Goal: Task Accomplishment & Management: Manage account settings

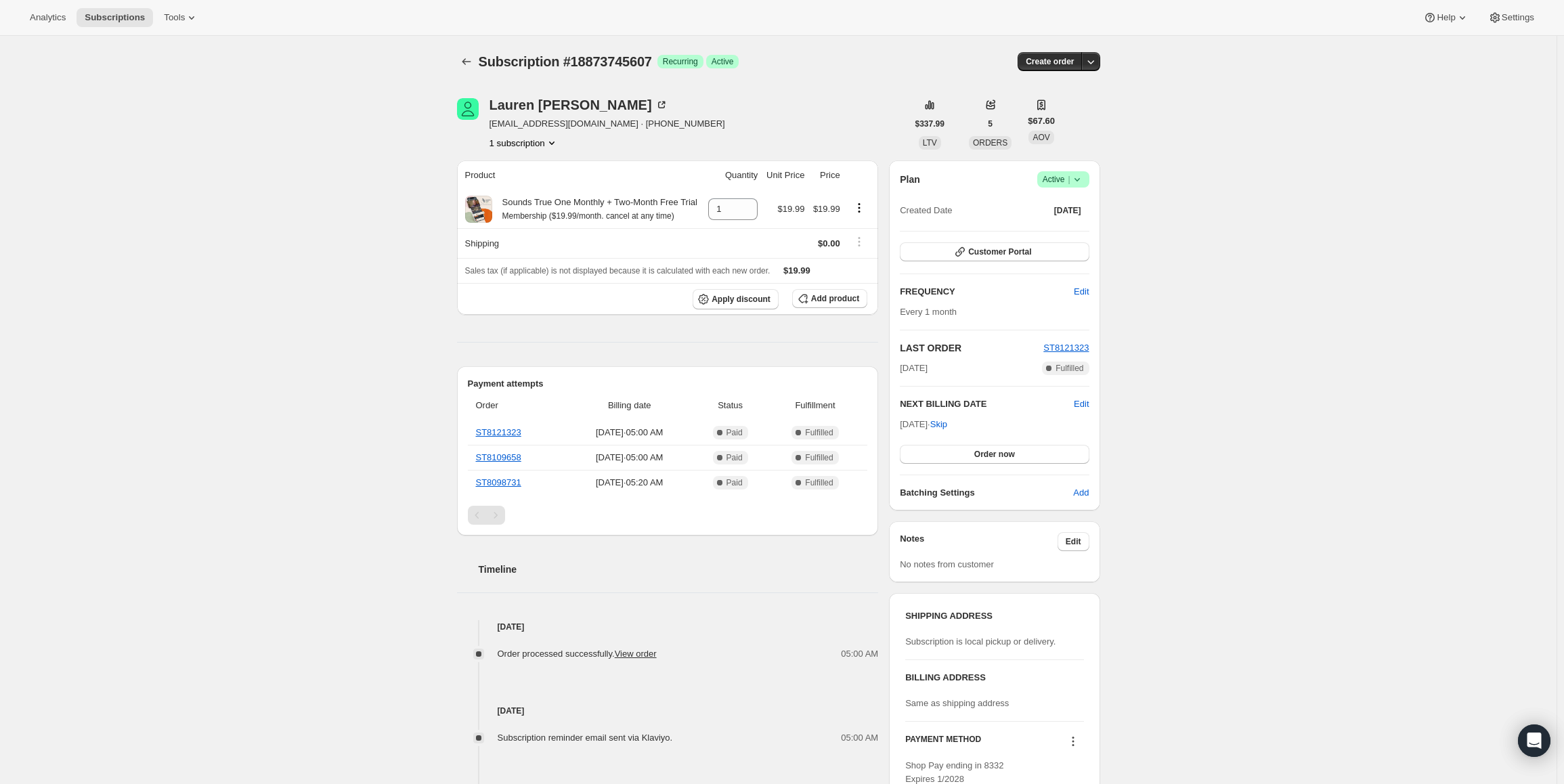
click at [1084, 179] on icon at bounding box center [1077, 179] width 14 height 14
click at [1078, 219] on button "Cancel subscription" at bounding box center [1067, 229] width 84 height 22
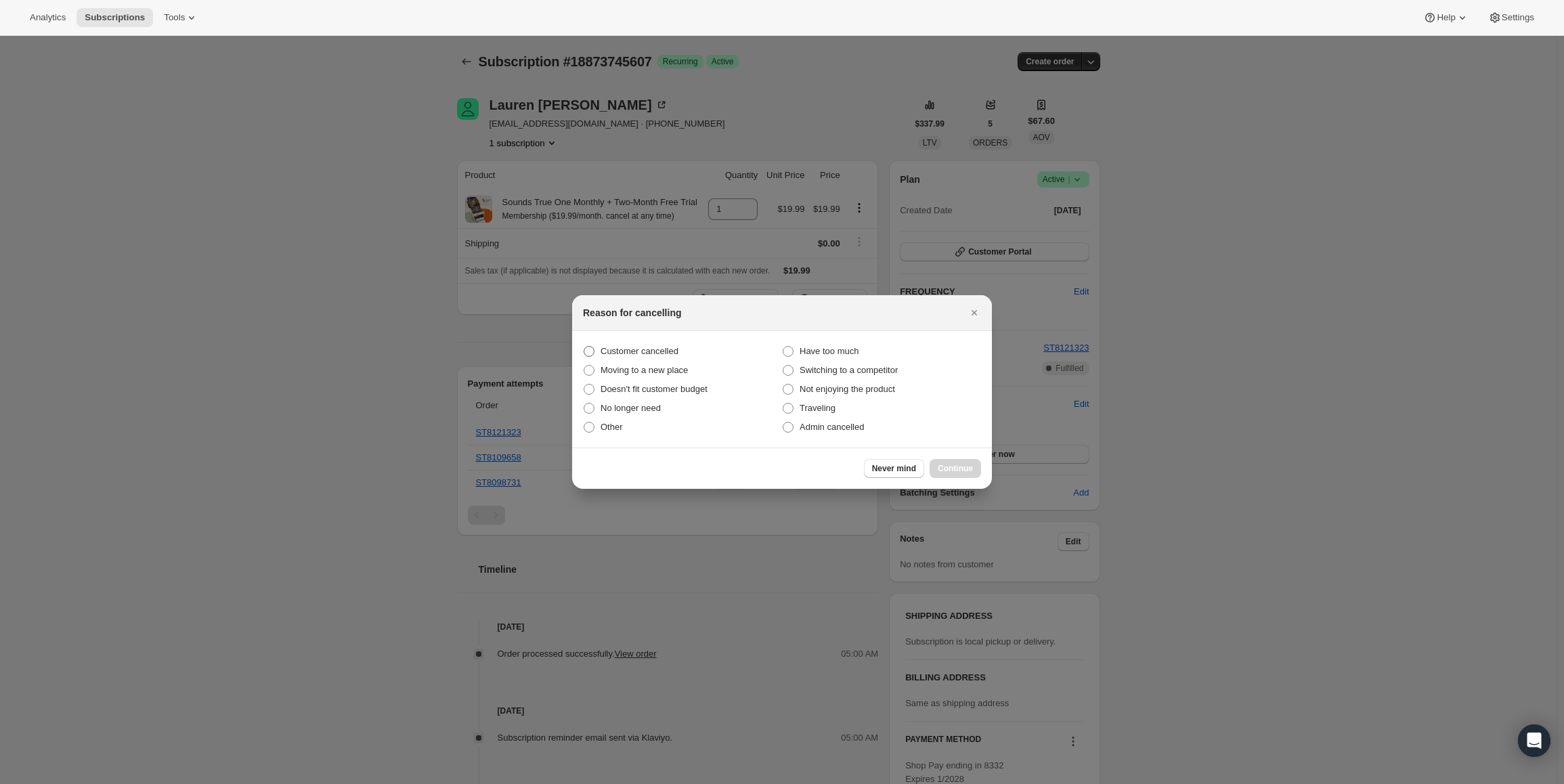
click at [657, 349] on span "Customer cancelled" at bounding box center [640, 351] width 78 height 11
click at [584, 347] on input "Customer cancelled" at bounding box center [584, 346] width 1 height 1
radio input "true"
click at [954, 472] on span "Continue" at bounding box center [955, 468] width 35 height 11
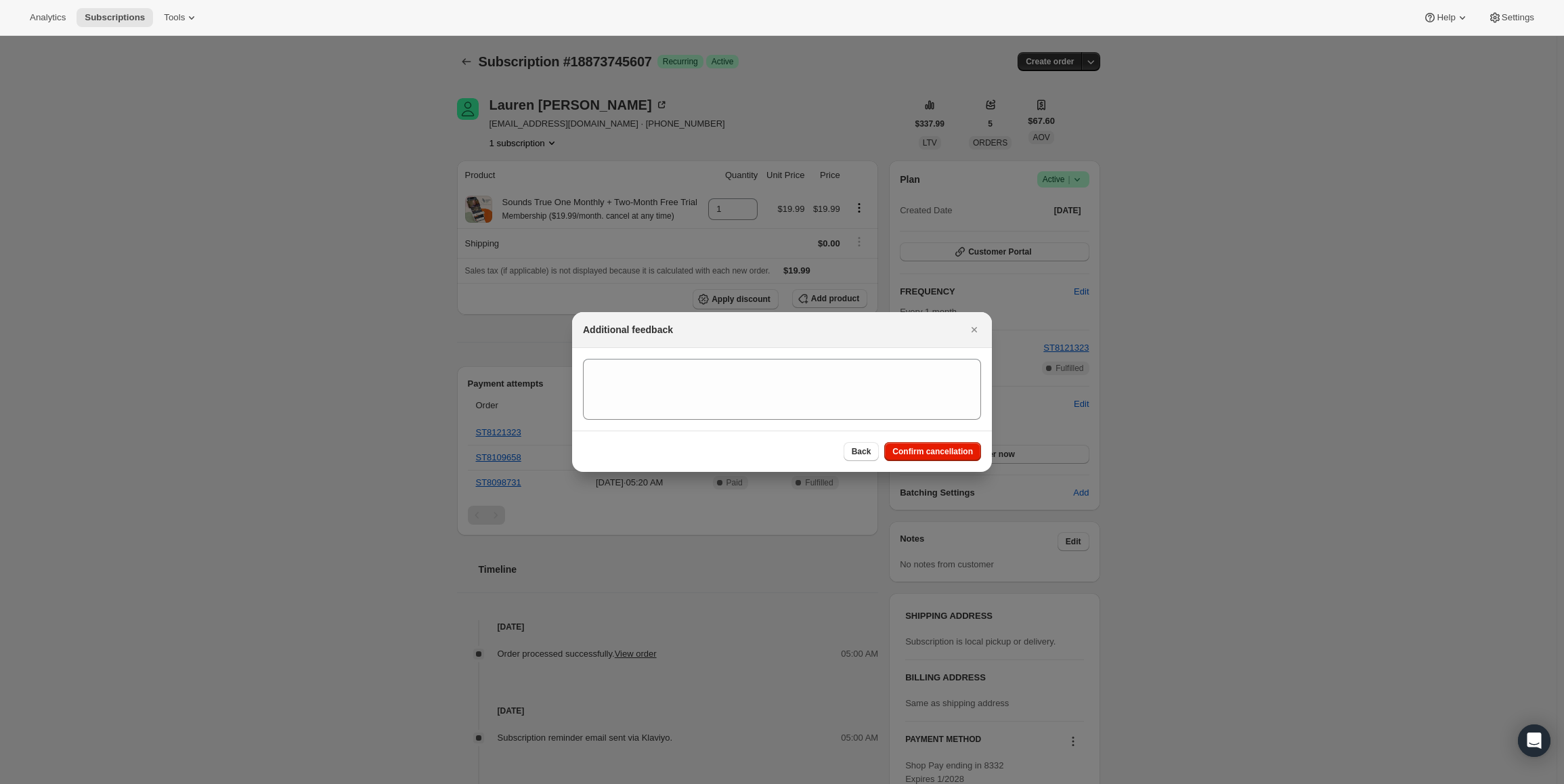
click at [952, 461] on div "Back Confirm cancellation" at bounding box center [782, 451] width 420 height 41
drag, startPoint x: 949, startPoint y: 454, endPoint x: 872, endPoint y: 425, distance: 82.3
click at [949, 454] on span "Confirm cancellation" at bounding box center [933, 451] width 80 height 11
